Goal: Find contact information: Find contact information

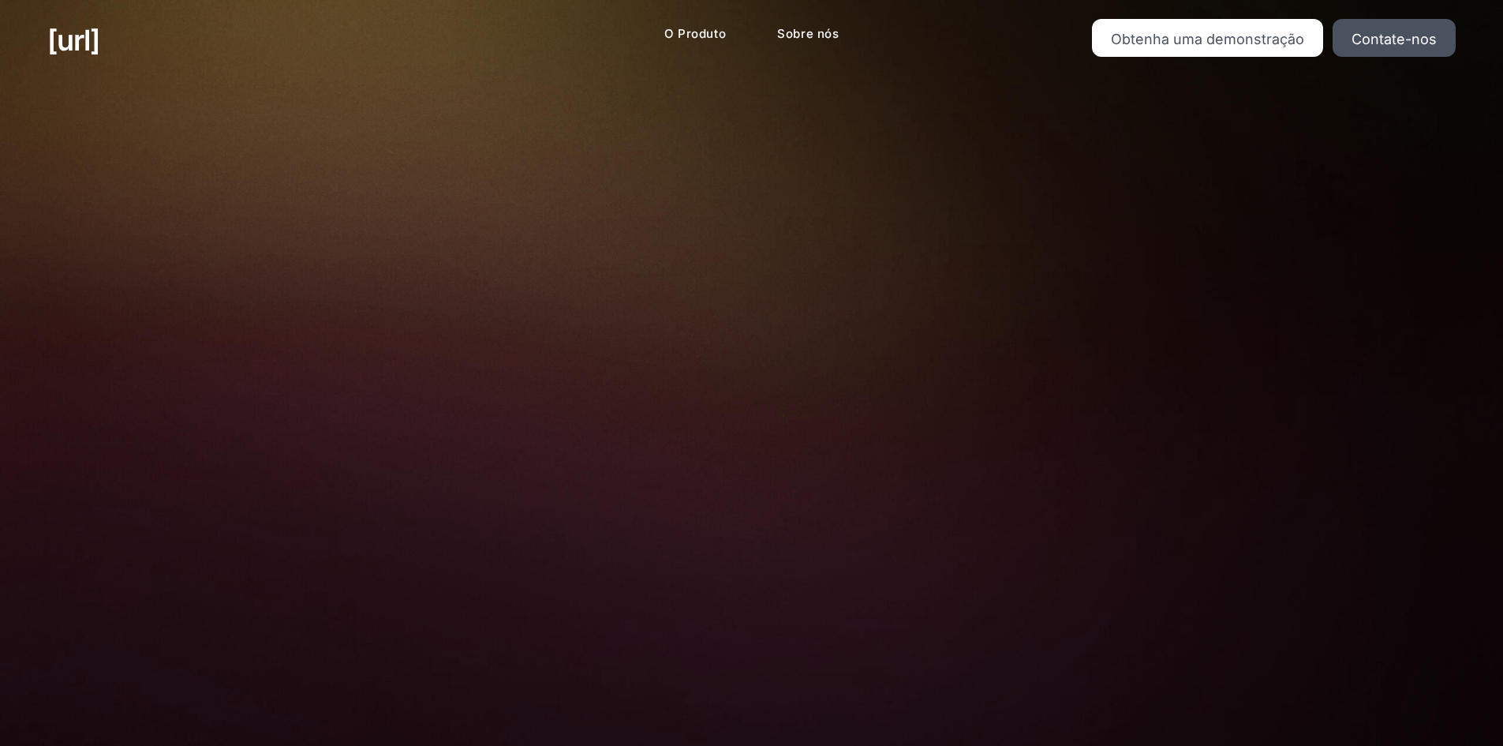
click at [765, 327] on img at bounding box center [751, 465] width 523 height 353
click at [1172, 42] on font "Obtenha uma demonstração" at bounding box center [1207, 39] width 193 height 17
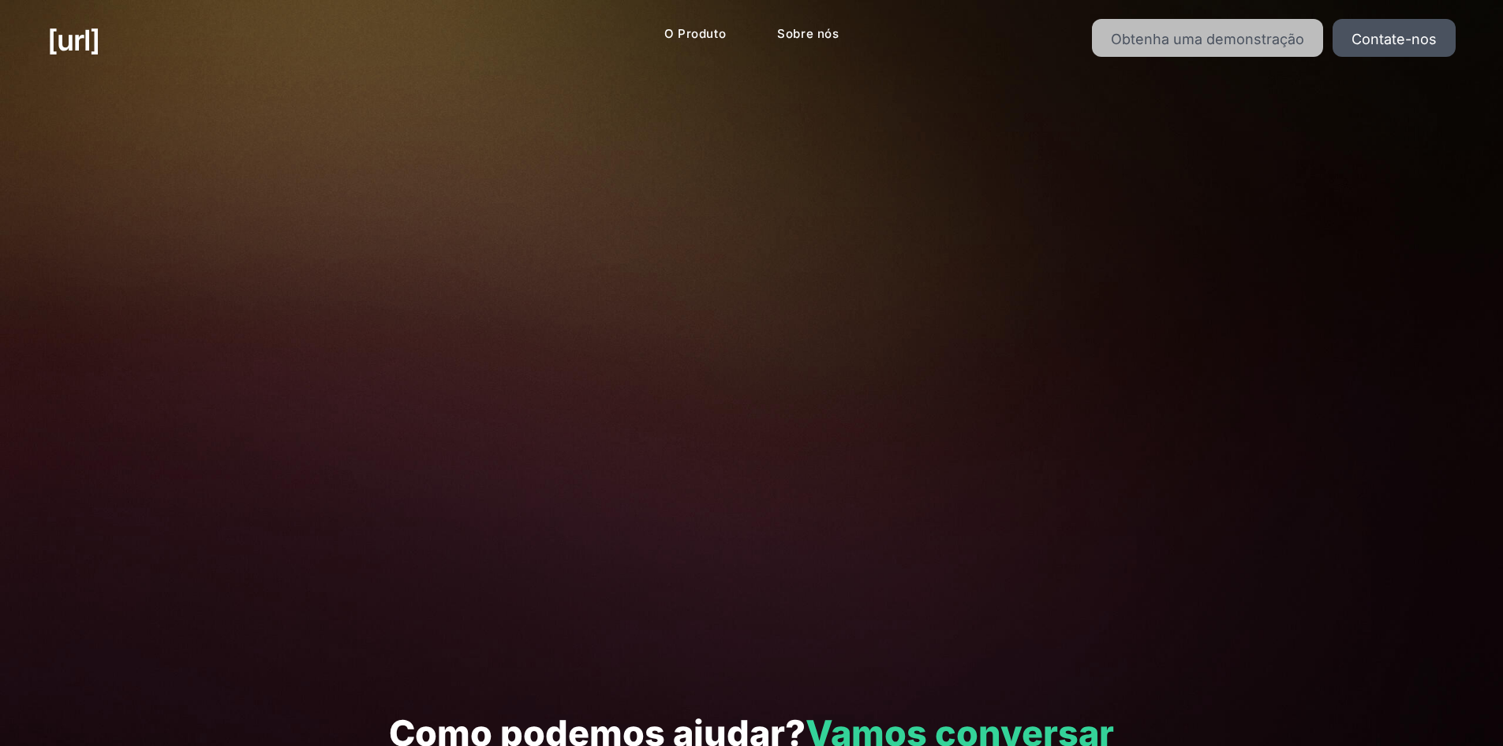
click at [1124, 32] on font "Obtenha uma demonstração" at bounding box center [1207, 39] width 193 height 17
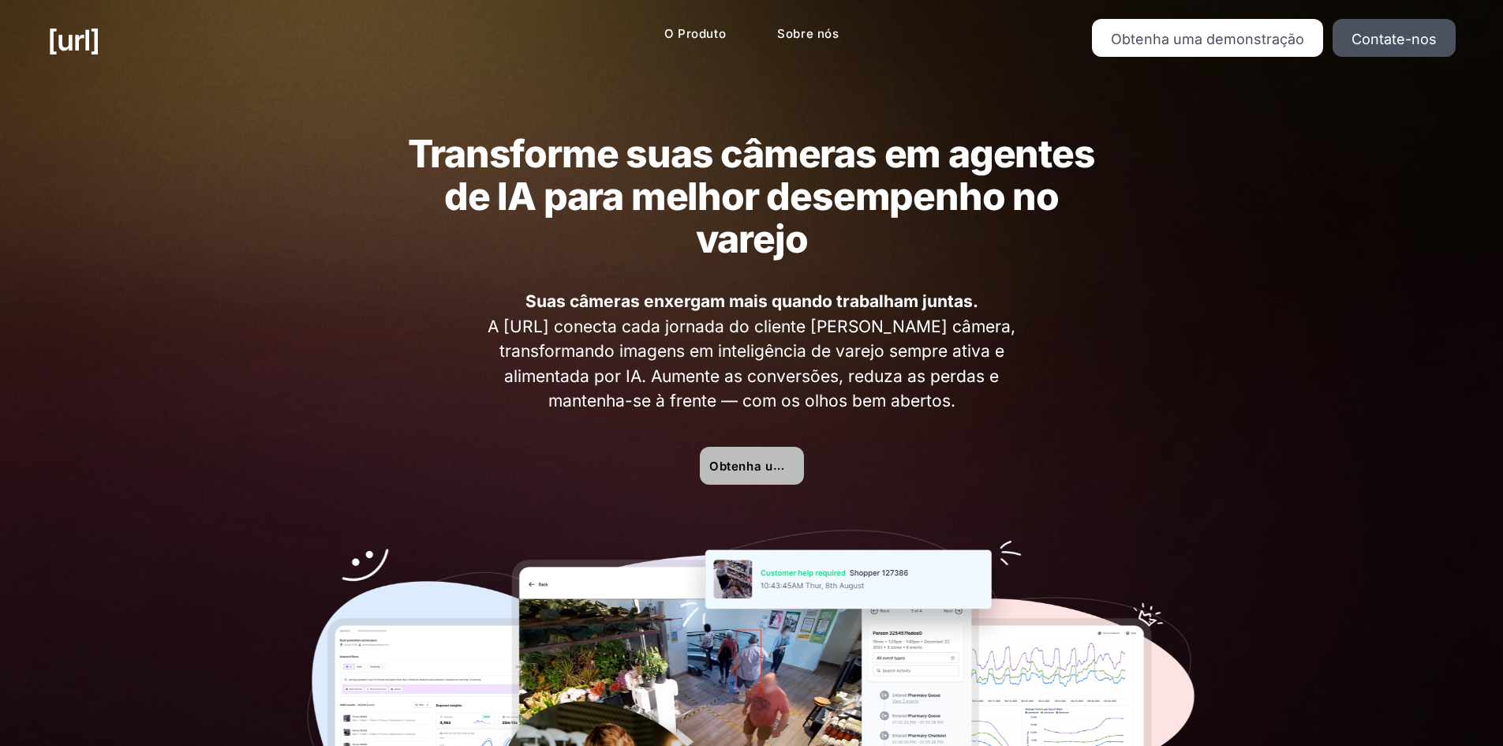
click at [745, 458] on font "Obtenha uma demonstração" at bounding box center [796, 466] width 174 height 16
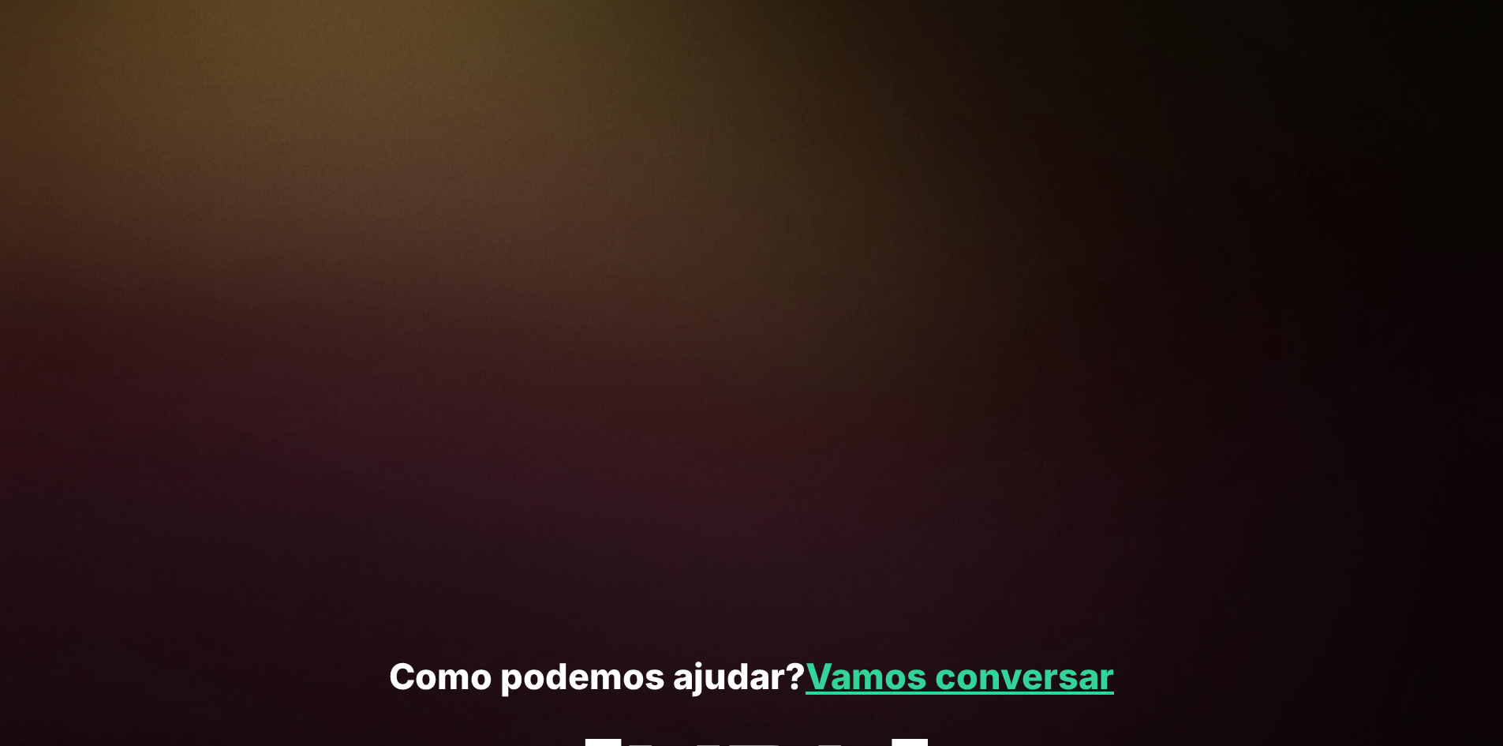
scroll to position [237, 0]
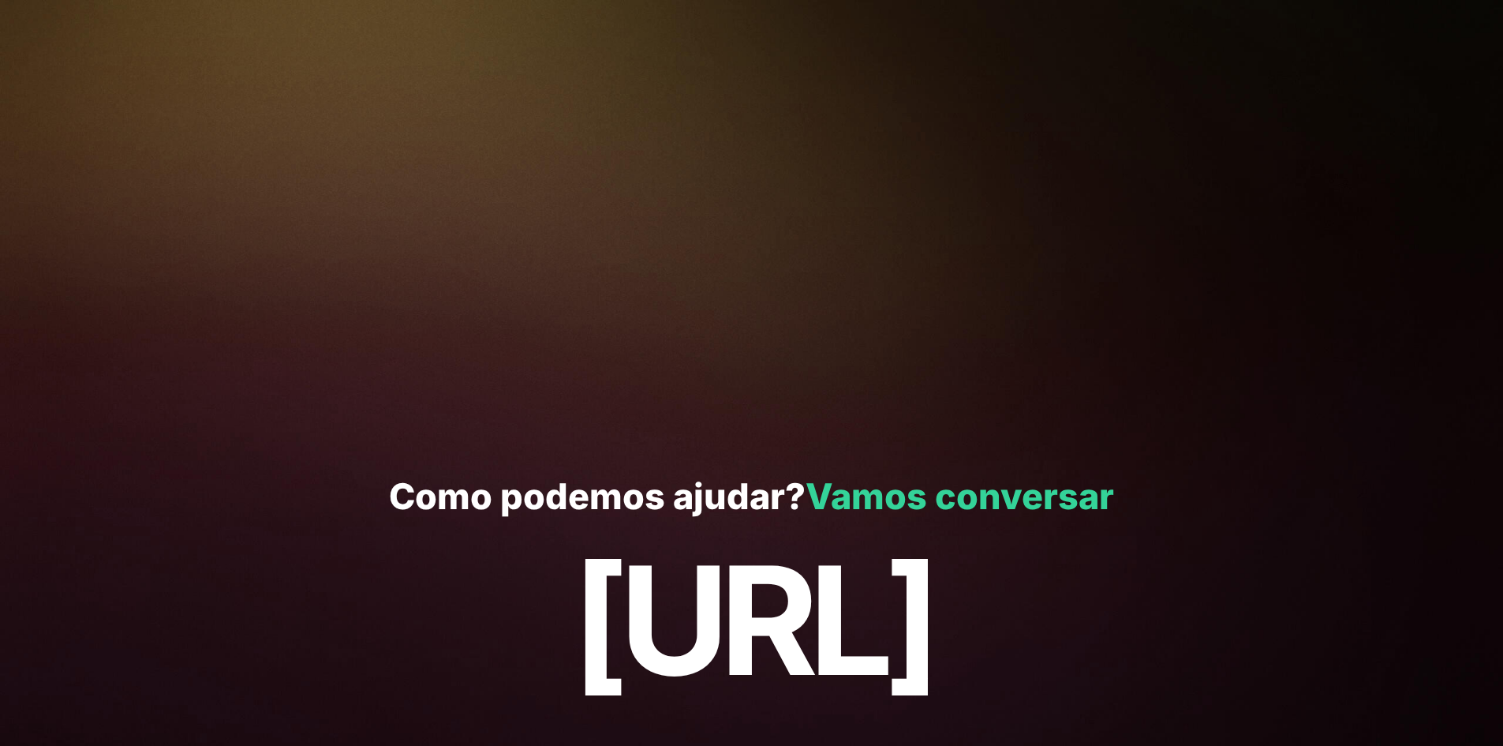
click at [969, 494] on font "Vamos conversar" at bounding box center [960, 495] width 308 height 43
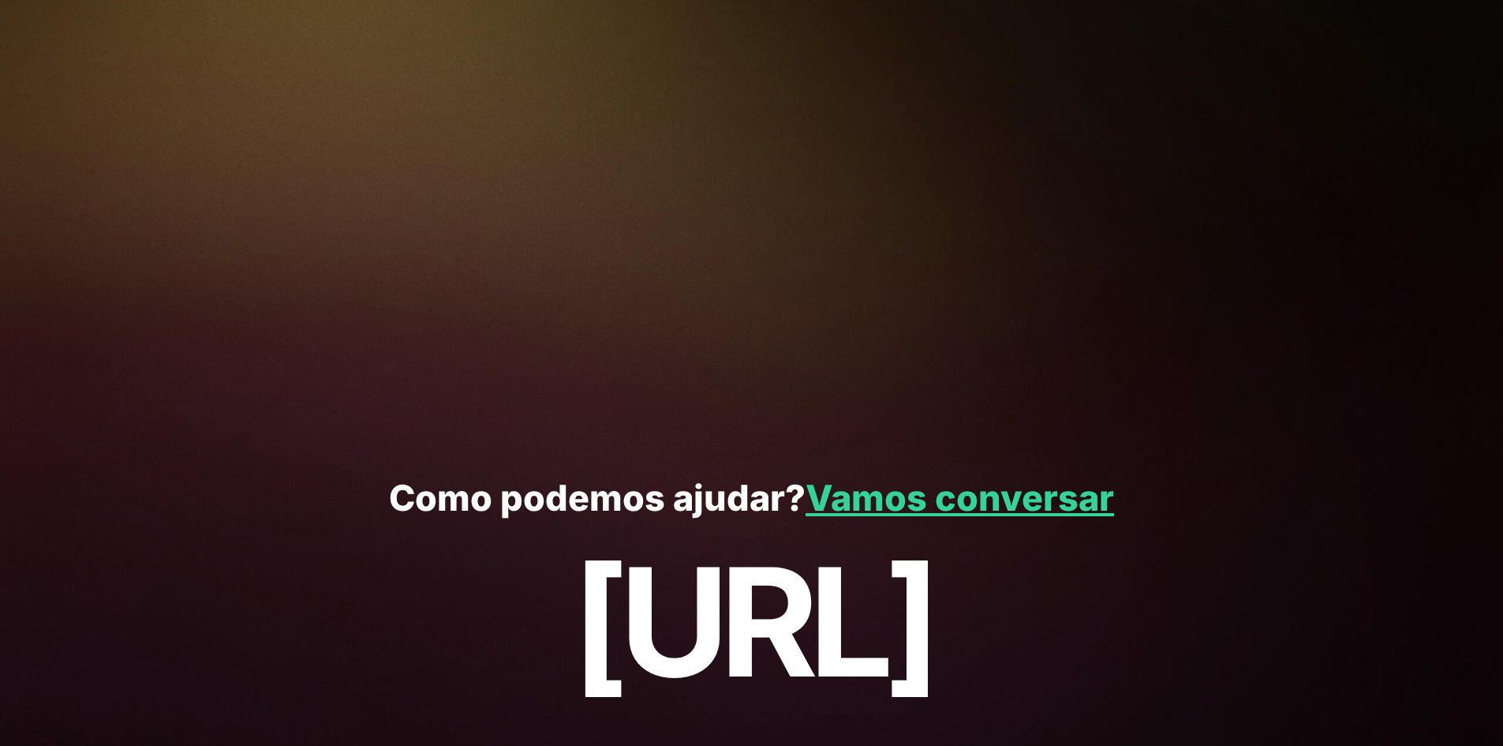
scroll to position [301, 0]
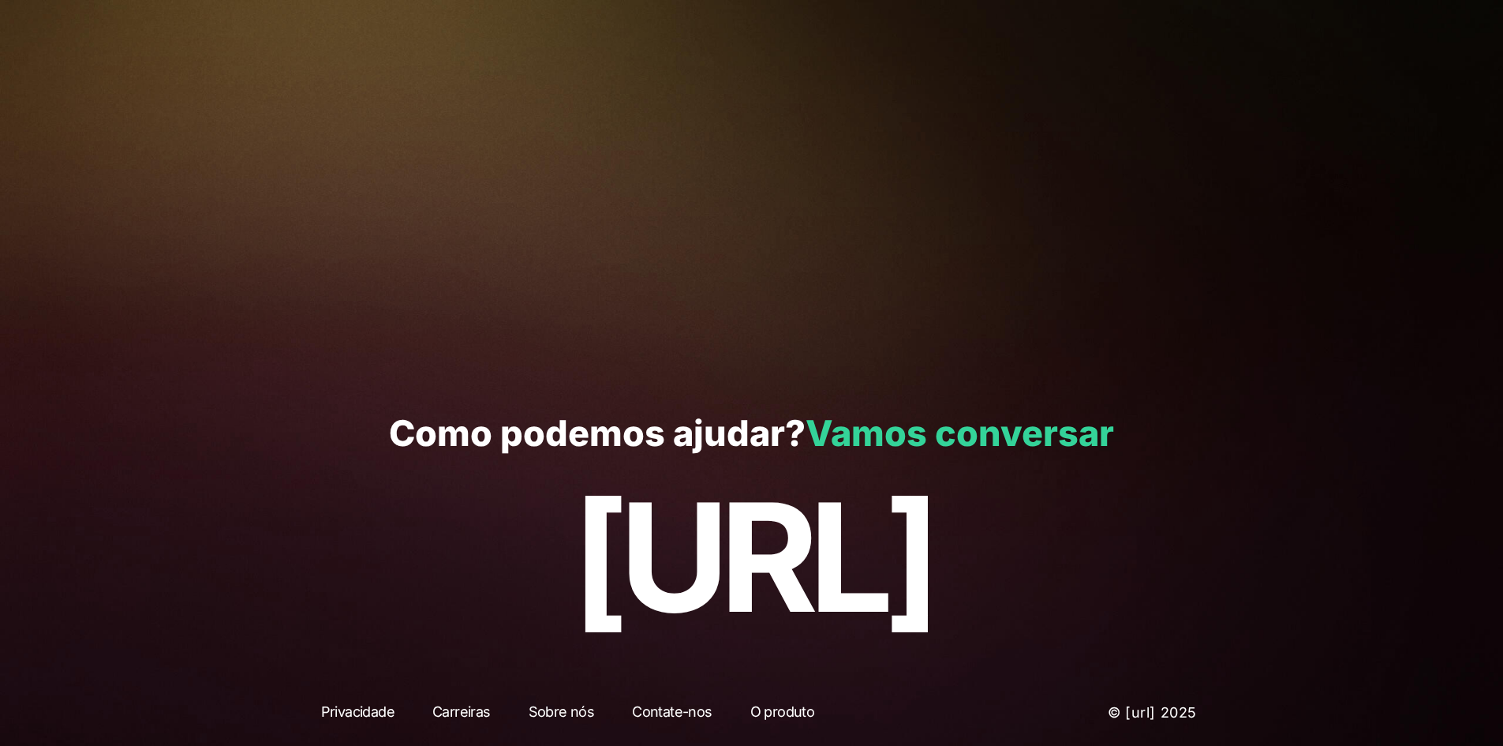
click at [884, 439] on font "Vamos conversar" at bounding box center [960, 432] width 308 height 43
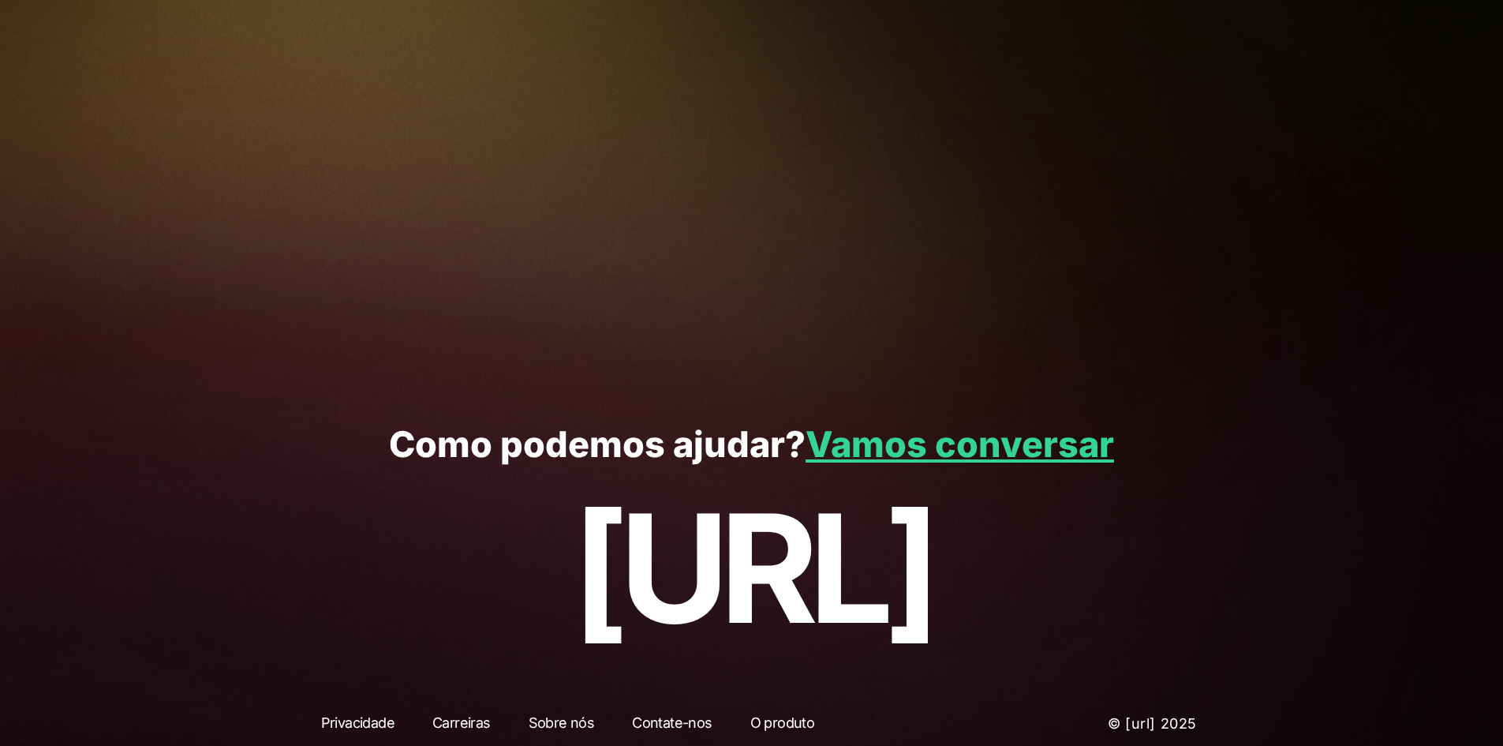
scroll to position [4828, 0]
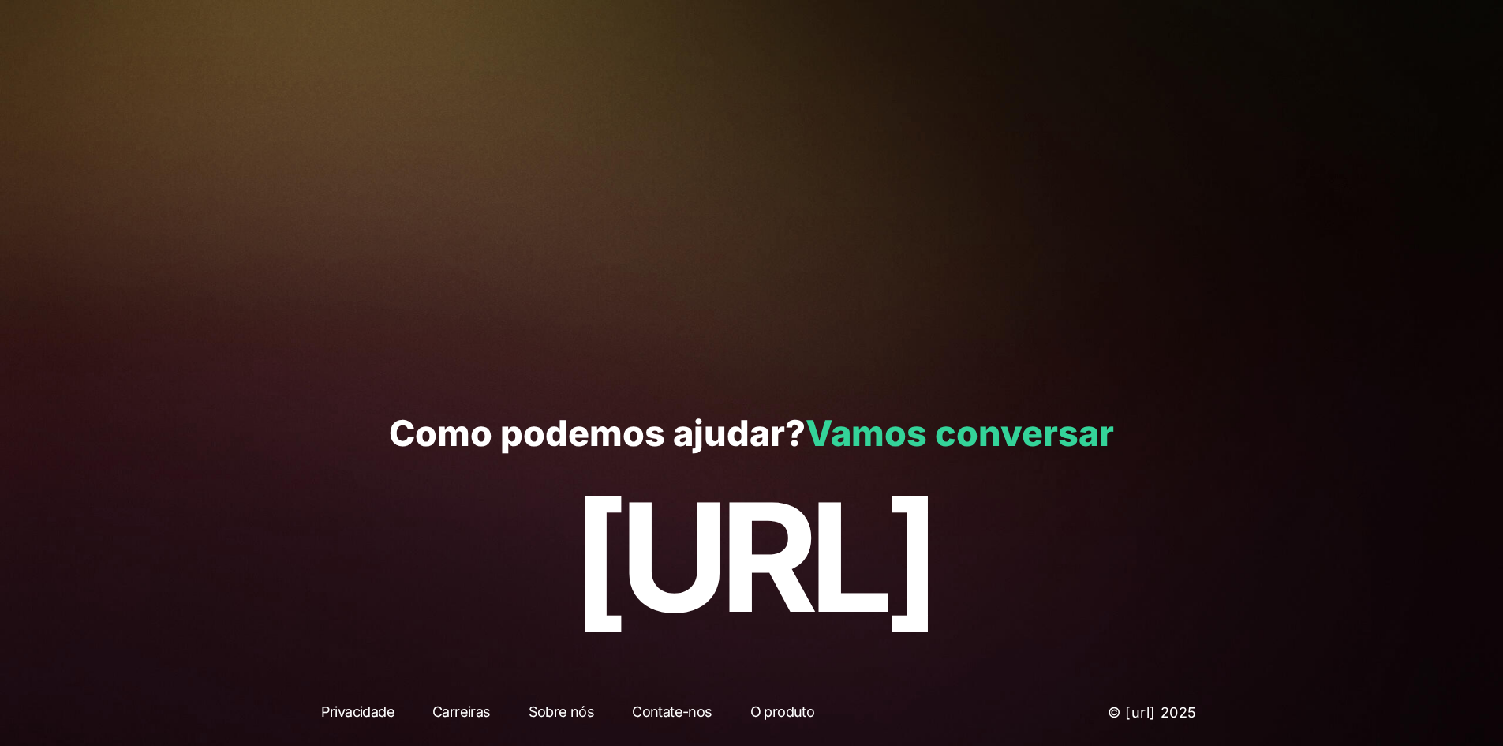
click at [844, 417] on font "Vamos conversar" at bounding box center [960, 432] width 308 height 43
